Goal: Check status: Check status

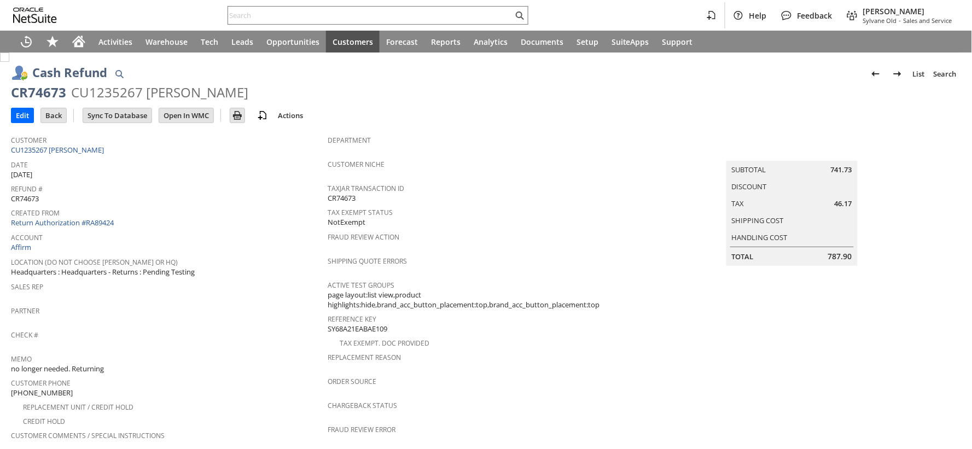
scroll to position [357, 0]
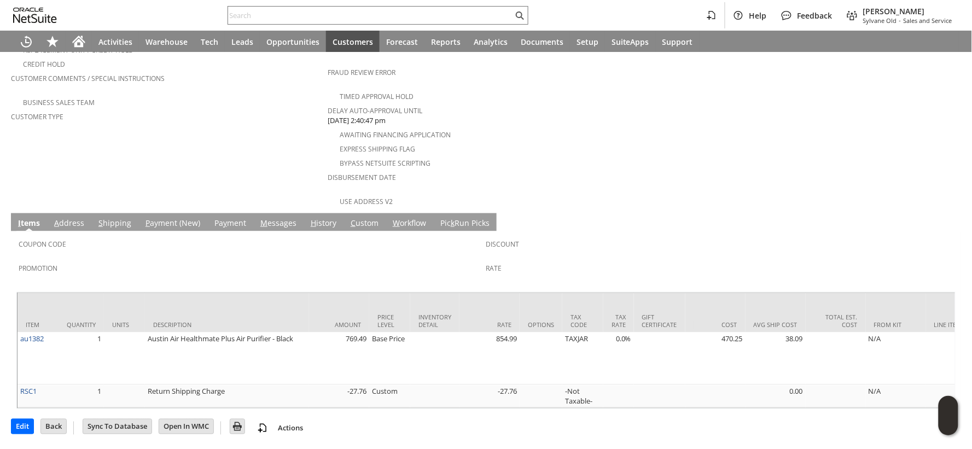
click at [351, 218] on span "C" at bounding box center [353, 223] width 5 height 10
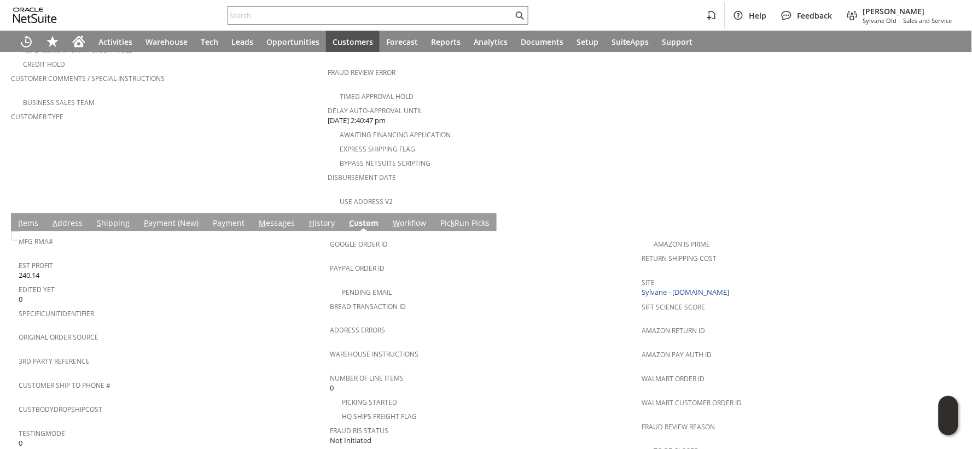
scroll to position [0, 0]
click at [309, 218] on span "H" at bounding box center [311, 223] width 5 height 10
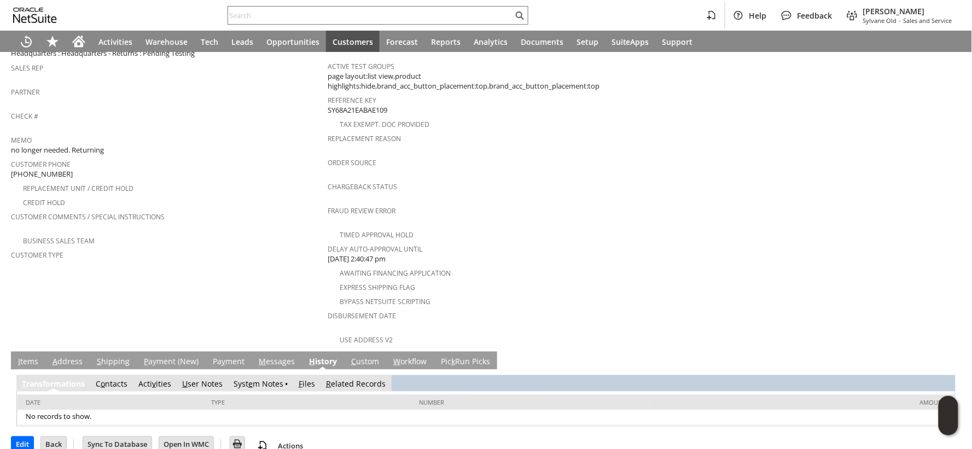
click at [265, 379] on link "Syst e m Notes" at bounding box center [259, 384] width 50 height 10
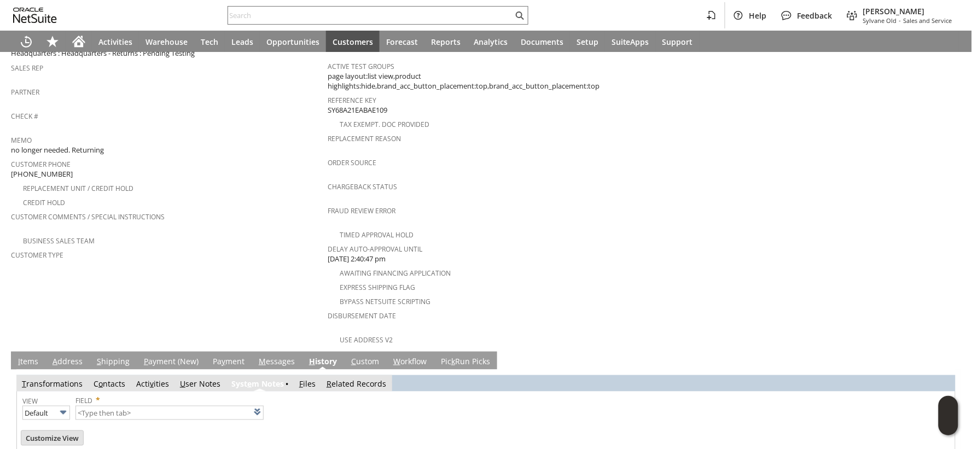
type input "1 to 25 of 62"
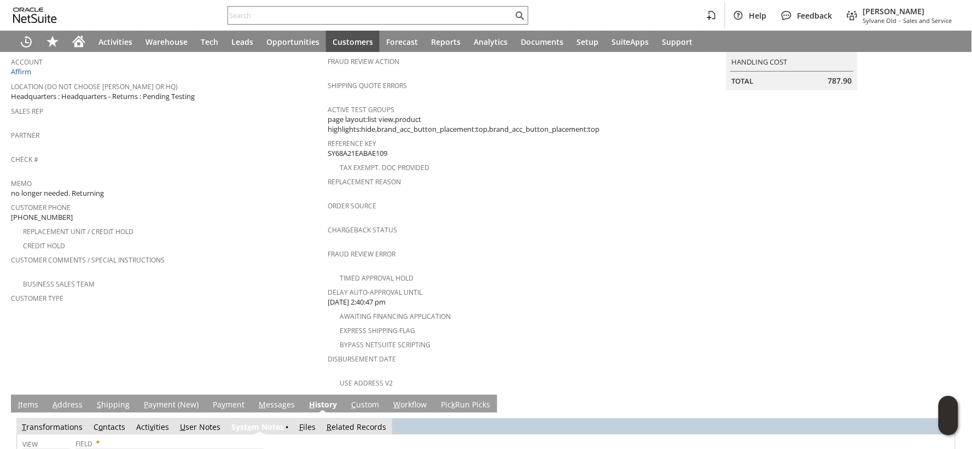
scroll to position [97, 0]
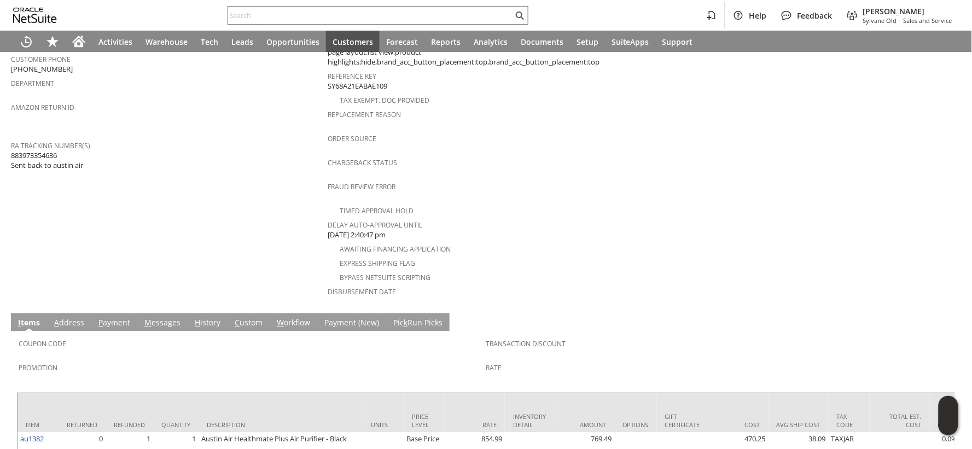
scroll to position [425, 0]
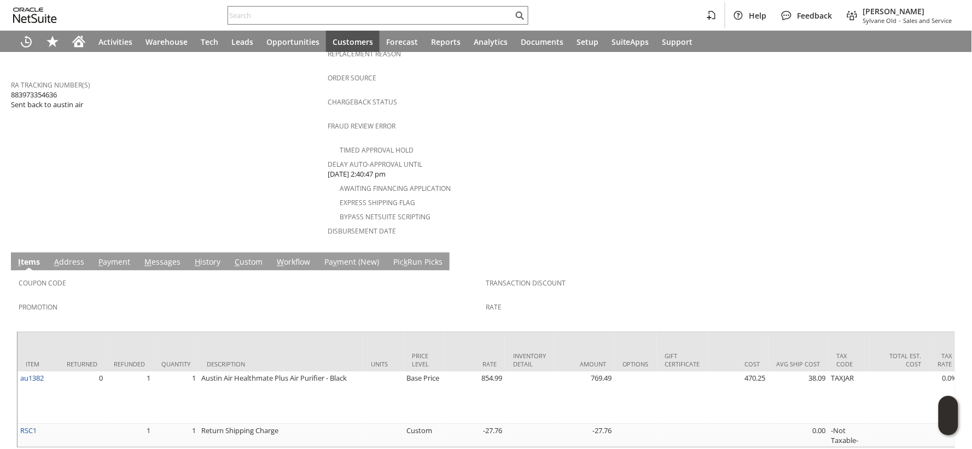
click at [176, 257] on link "M essages" at bounding box center [163, 263] width 42 height 12
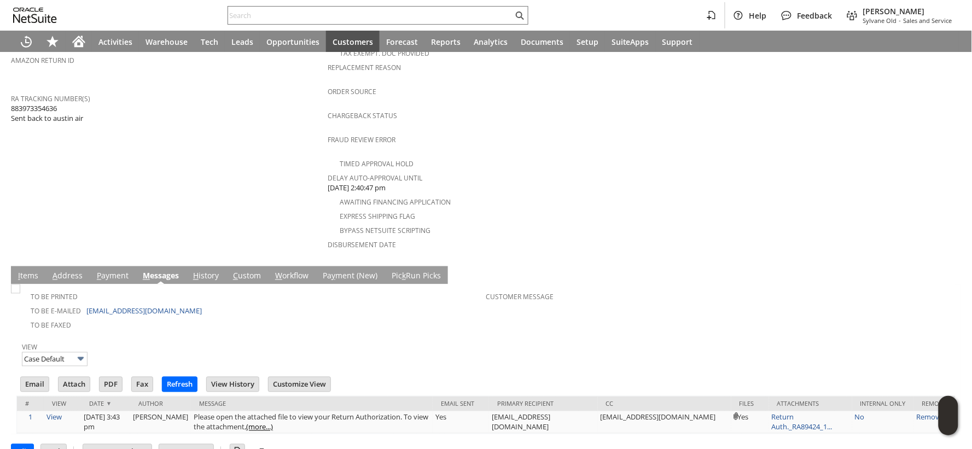
scroll to position [412, 0]
click at [202, 266] on td "H istory" at bounding box center [206, 275] width 40 height 18
click at [203, 270] on link "H istory" at bounding box center [205, 276] width 31 height 12
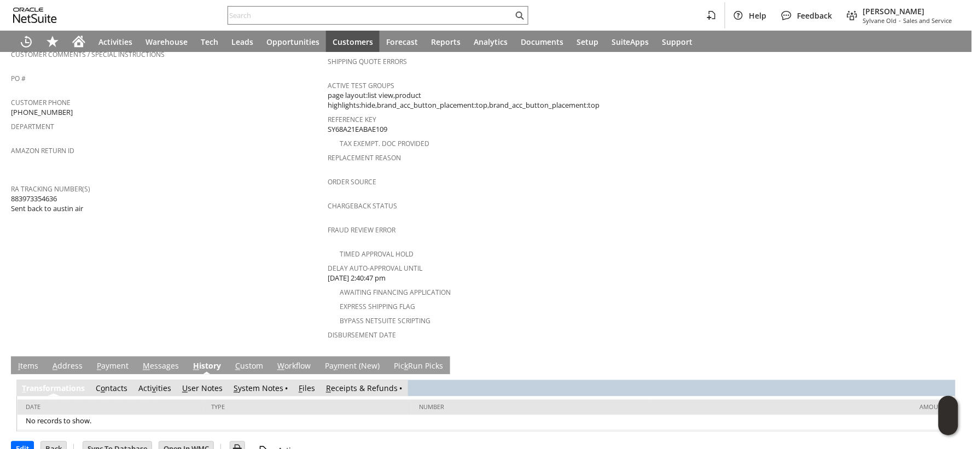
scroll to position [0, 0]
click at [247, 383] on link "S ystem Notes" at bounding box center [259, 388] width 50 height 10
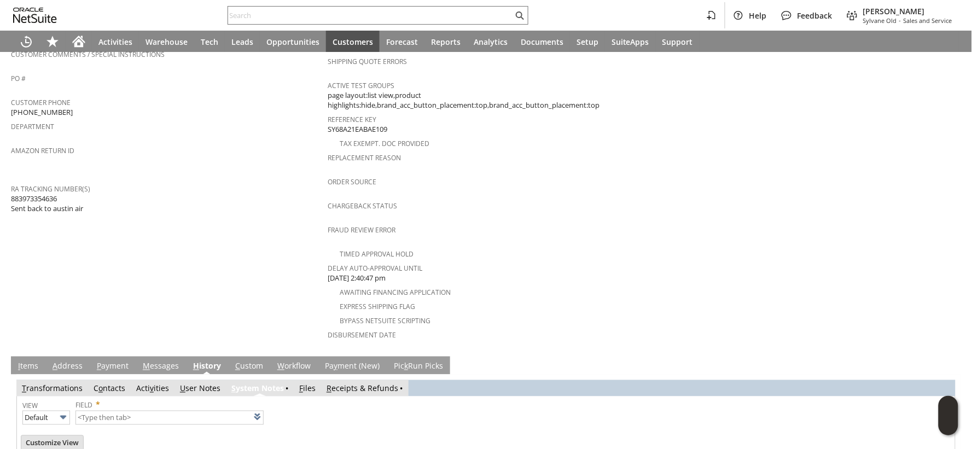
type input "1 to 25 of 72"
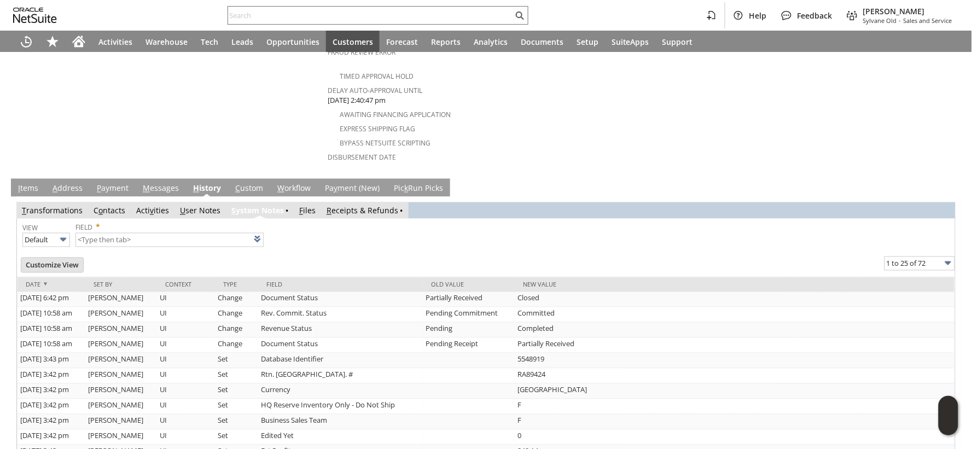
scroll to position [504, 0]
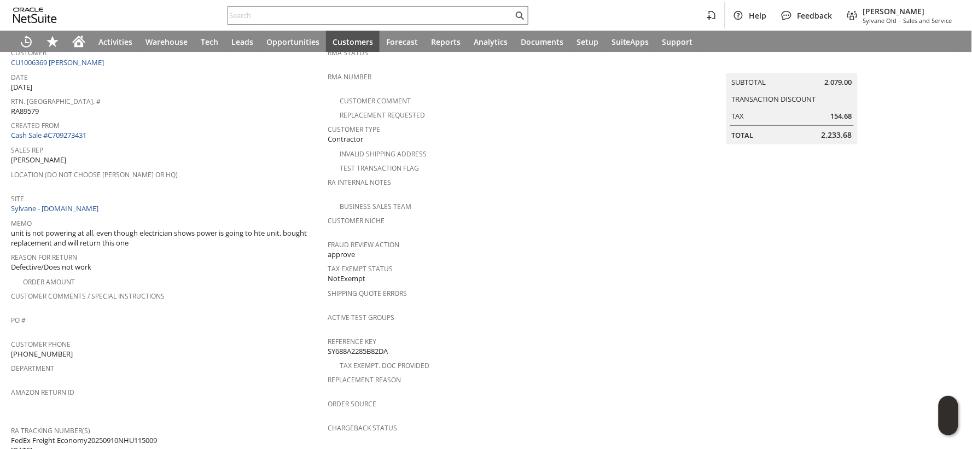
scroll to position [182, 0]
